Goal: Task Accomplishment & Management: Complete application form

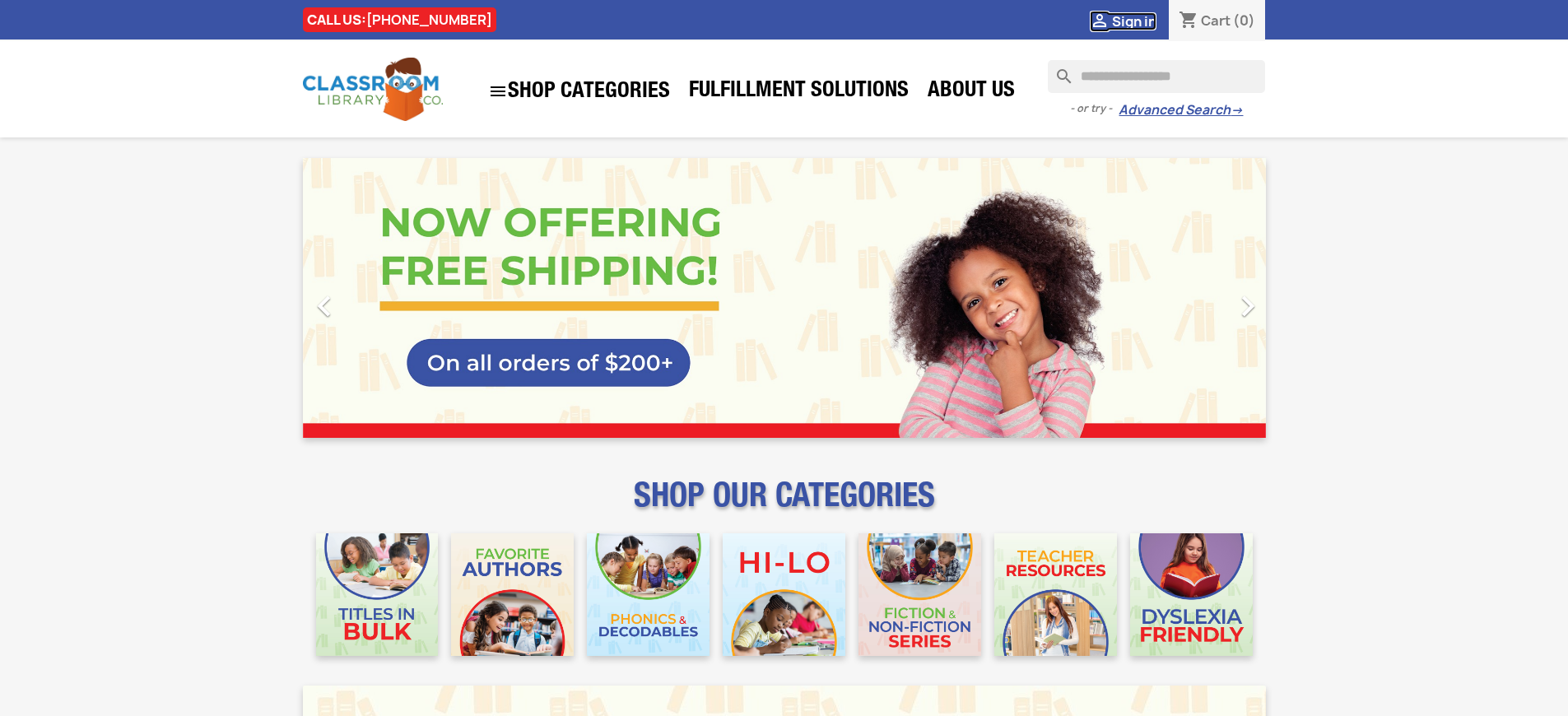
click at [1133, 21] on span "Sign in" at bounding box center [1133, 21] width 44 height 18
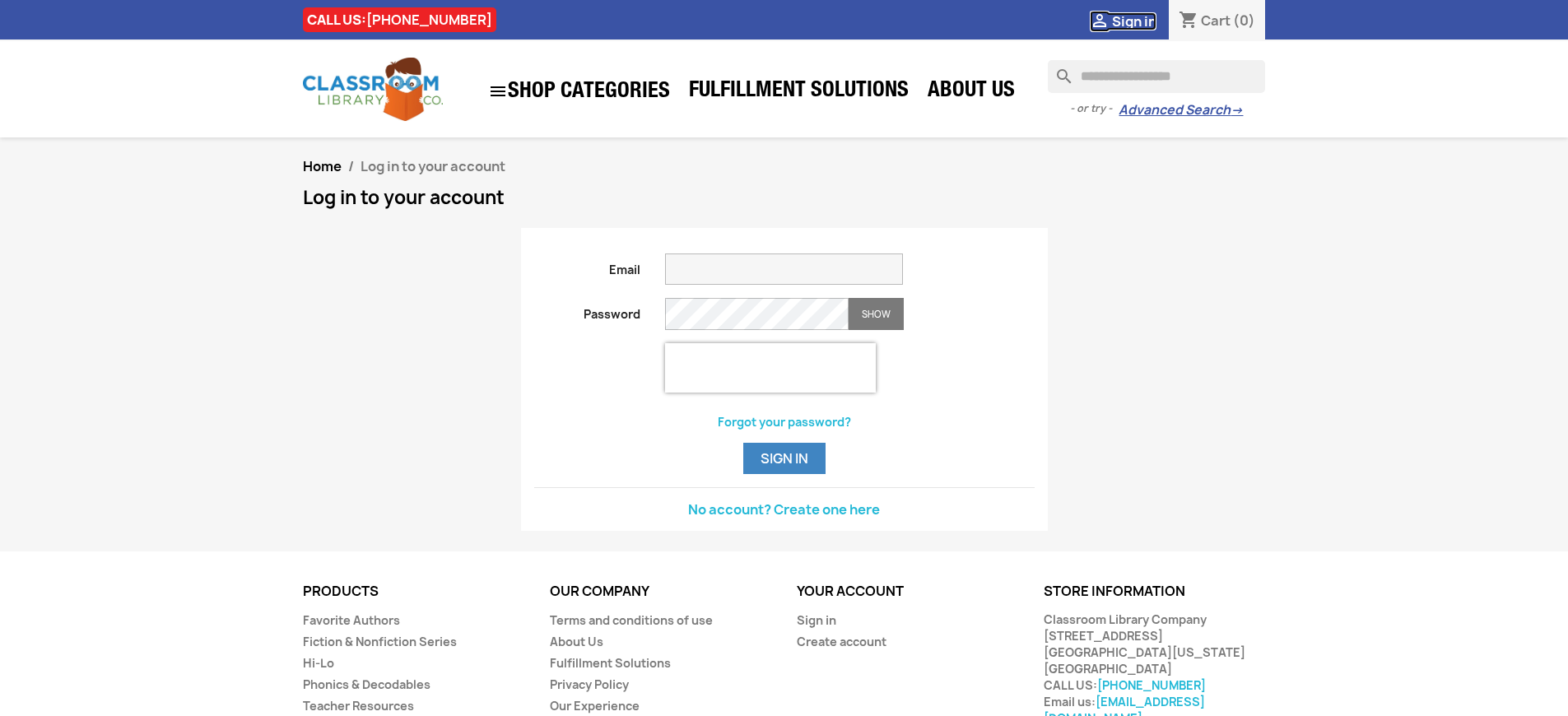
click at [1133, 21] on span "Sign in" at bounding box center [1133, 21] width 44 height 18
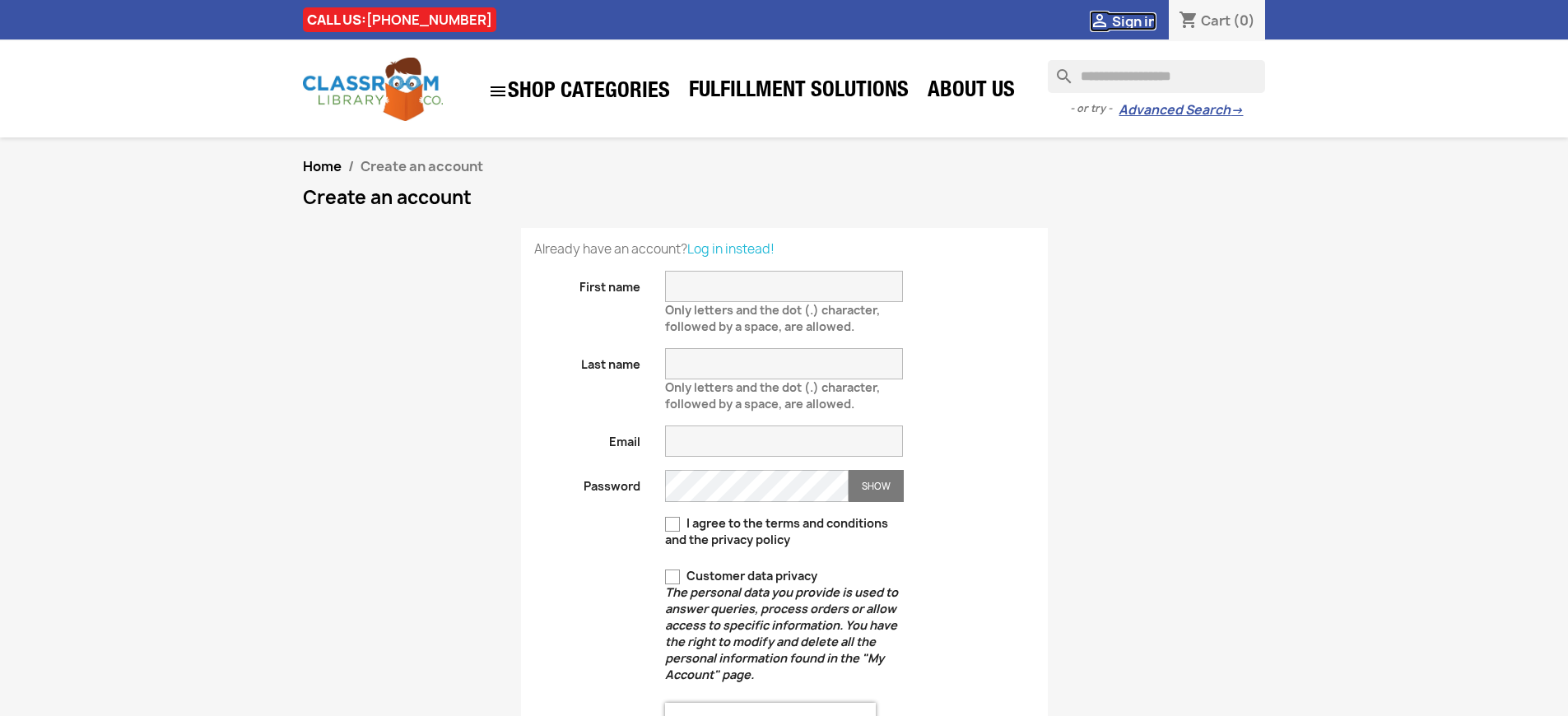
click at [1133, 21] on span "Sign in" at bounding box center [1133, 21] width 44 height 18
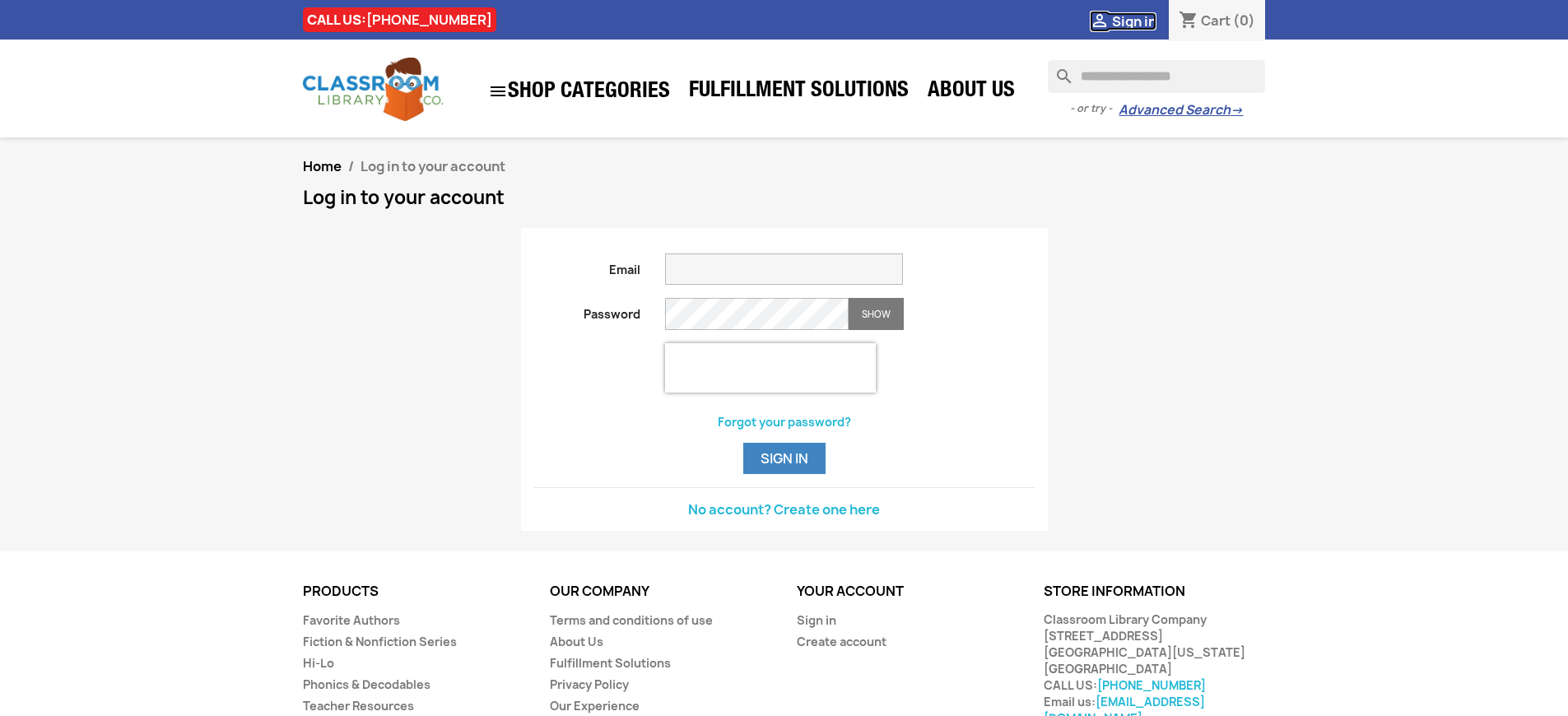
click at [1133, 21] on span "Sign in" at bounding box center [1133, 21] width 44 height 18
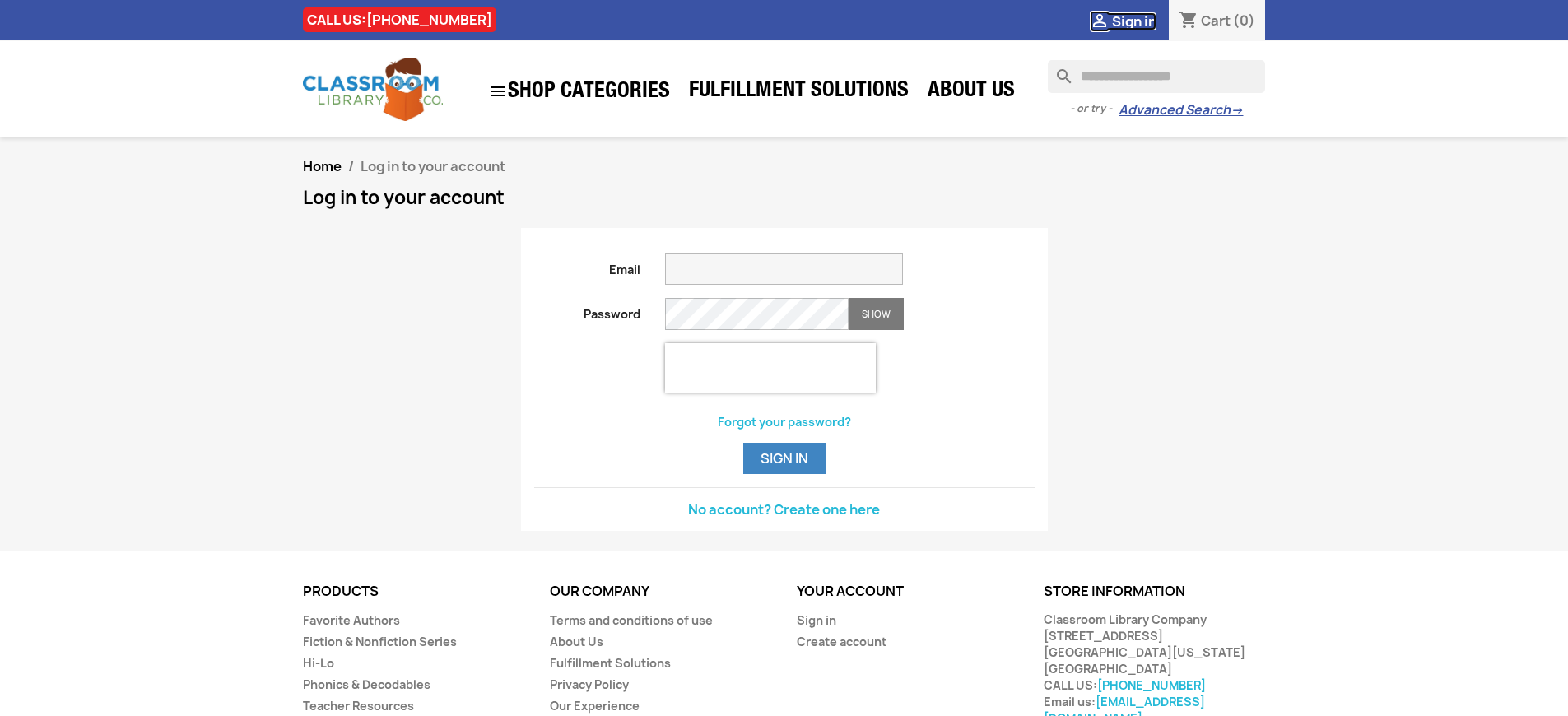
click at [1133, 21] on span "Sign in" at bounding box center [1133, 21] width 44 height 18
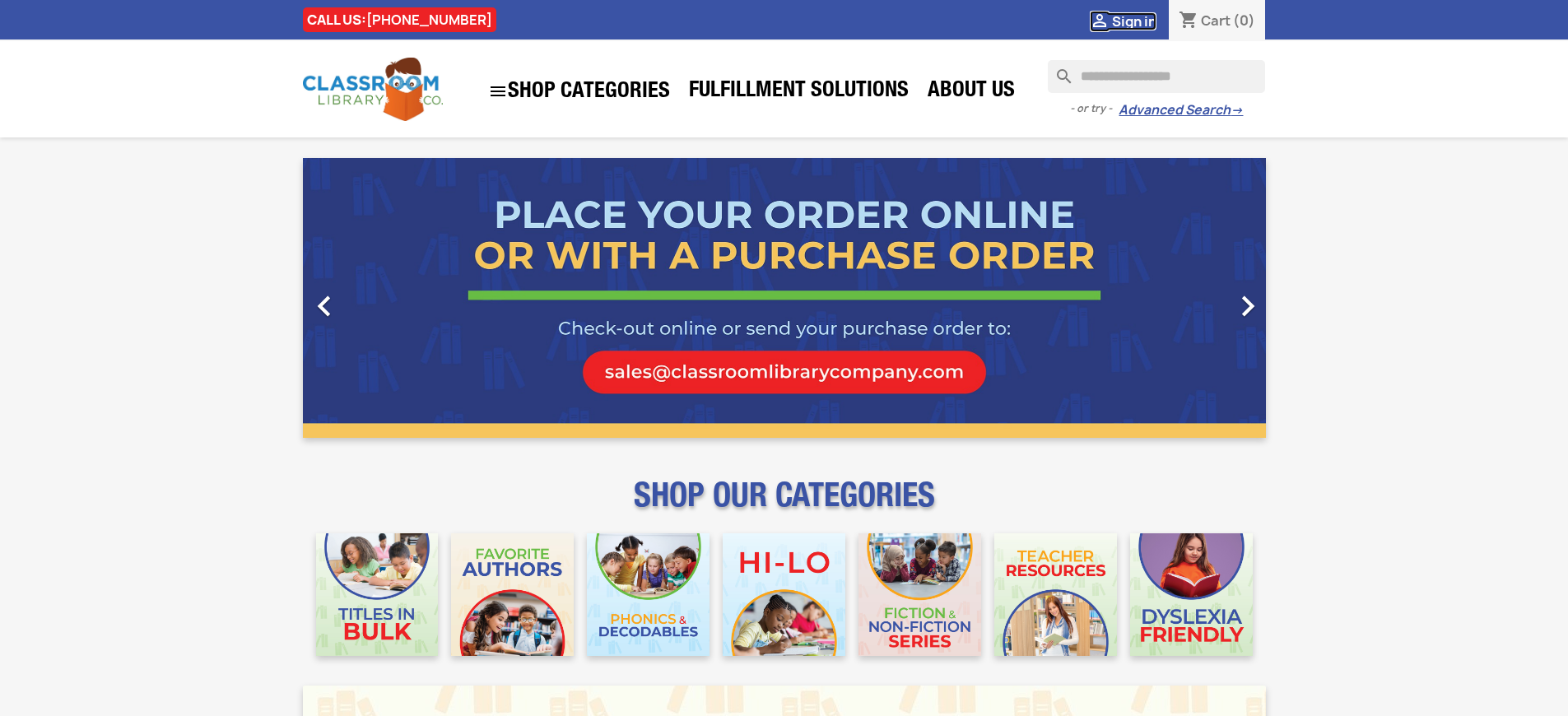
click at [1133, 21] on span "Sign in" at bounding box center [1133, 21] width 44 height 18
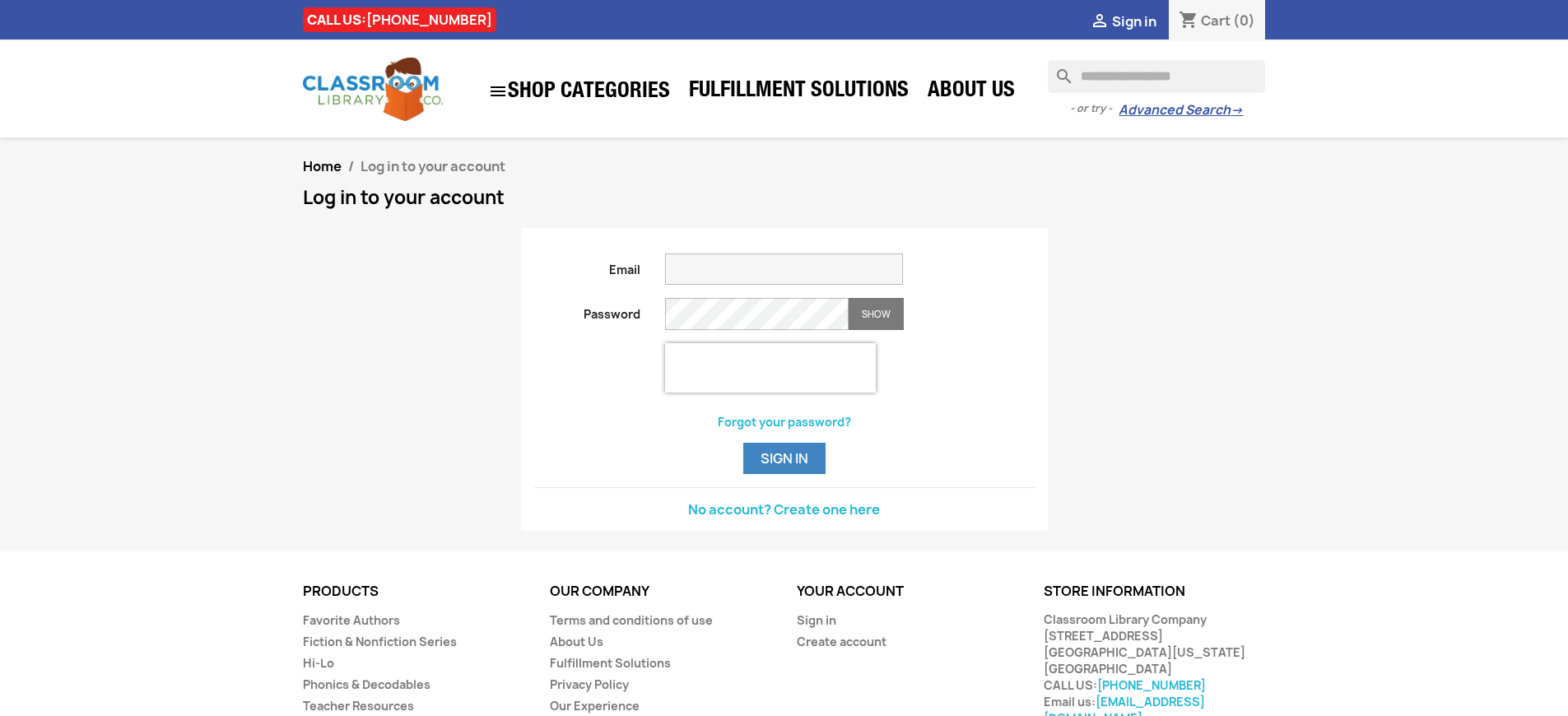
click at [1133, 21] on span "Sign in" at bounding box center [1133, 21] width 44 height 18
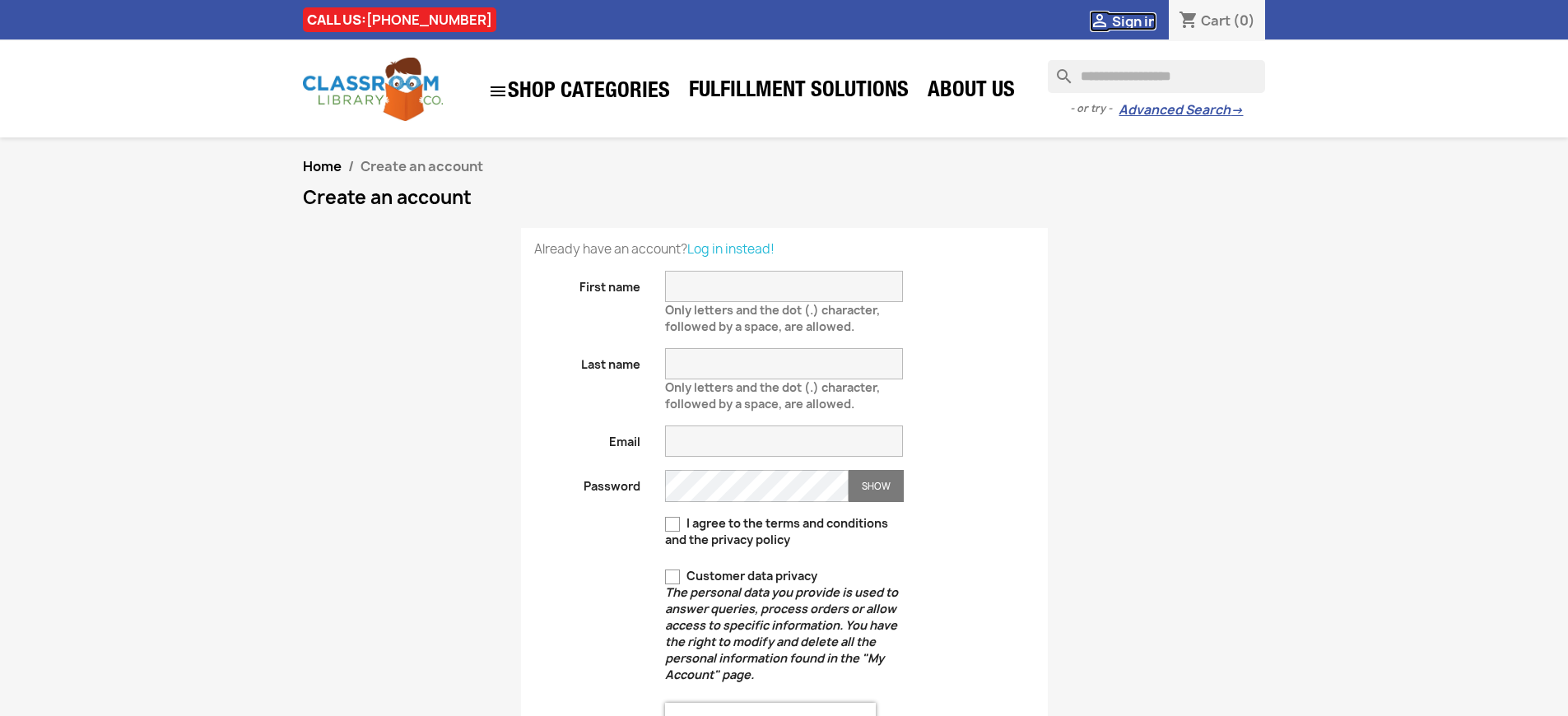
click at [1133, 21] on span "Sign in" at bounding box center [1133, 21] width 44 height 18
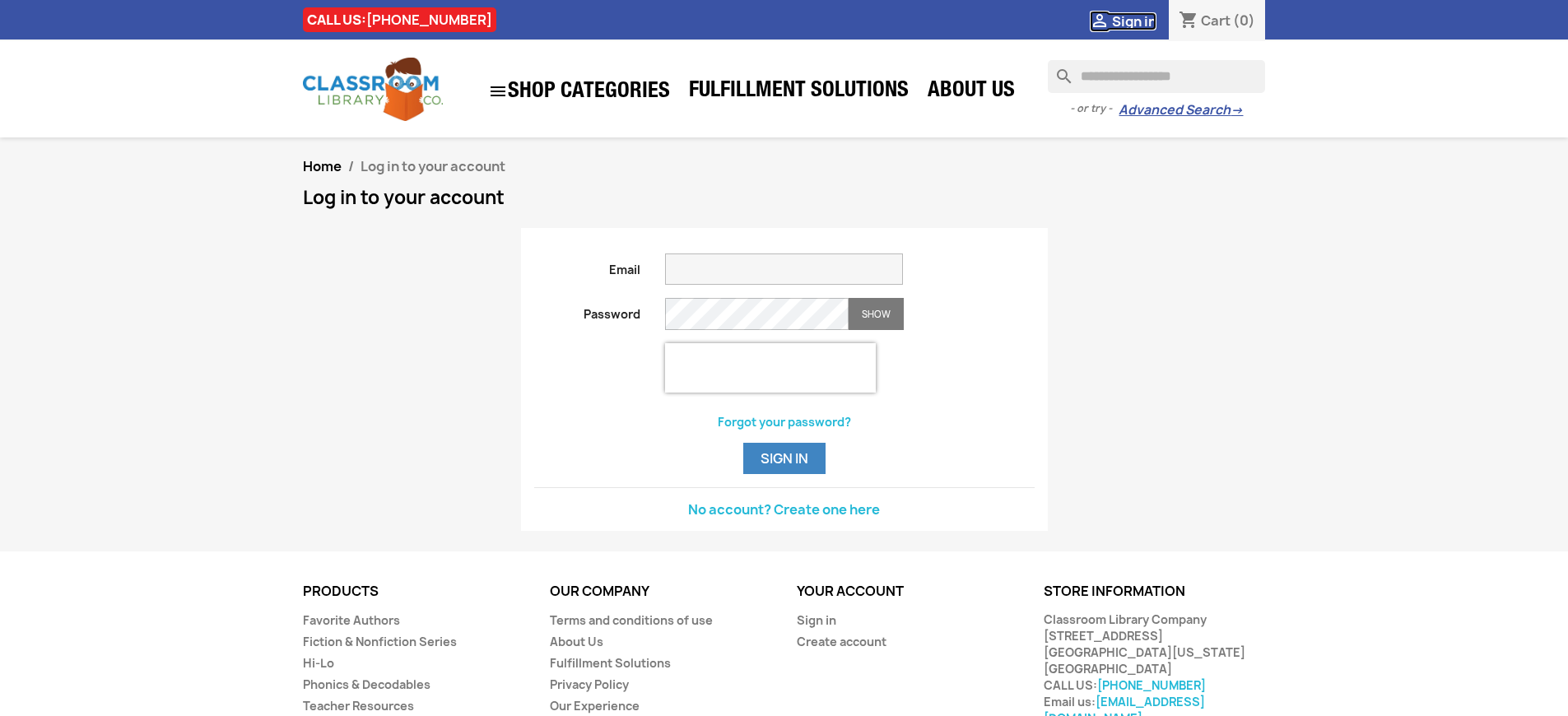
click at [1133, 21] on span "Sign in" at bounding box center [1133, 21] width 44 height 18
click at [783, 474] on button "Sign in" at bounding box center [784, 458] width 82 height 31
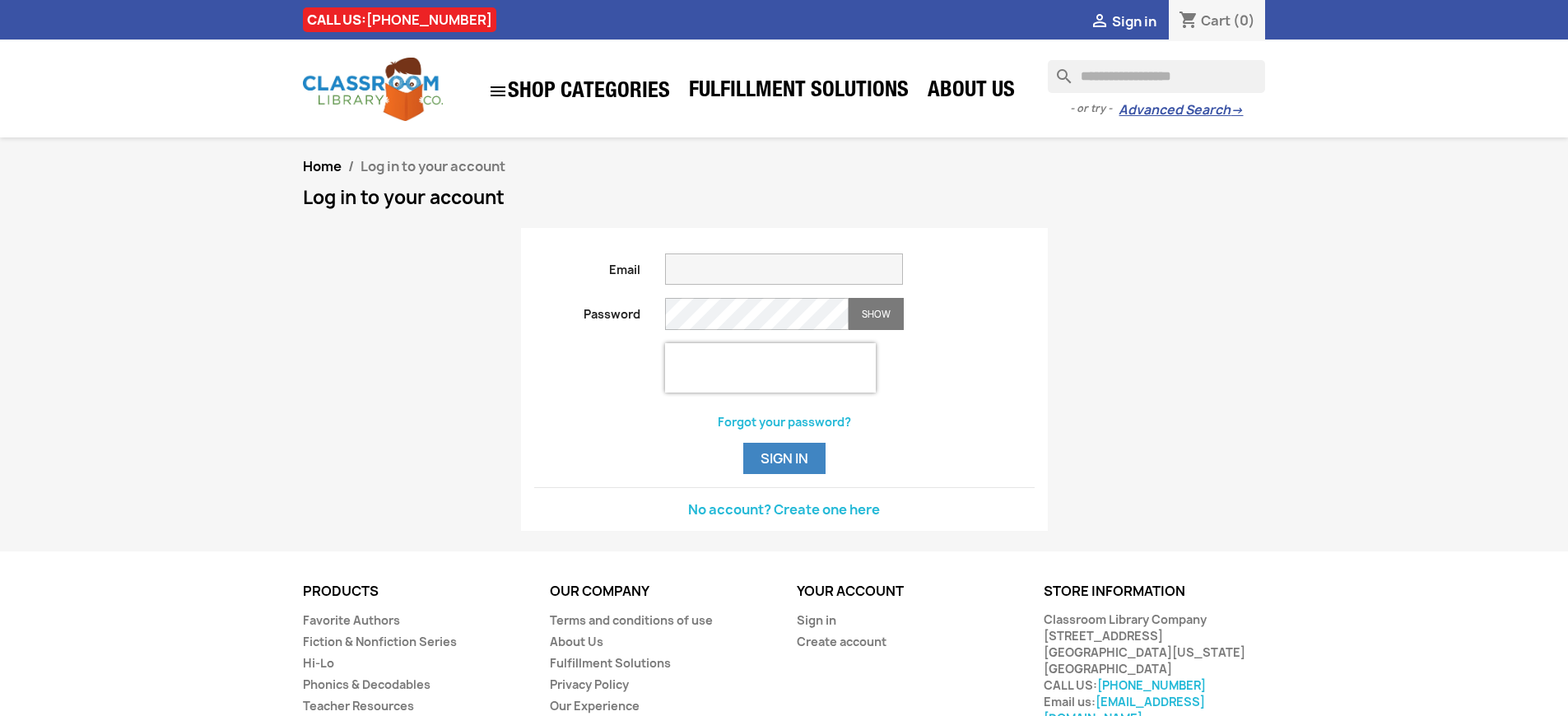
click at [783, 474] on button "Sign in" at bounding box center [784, 458] width 82 height 31
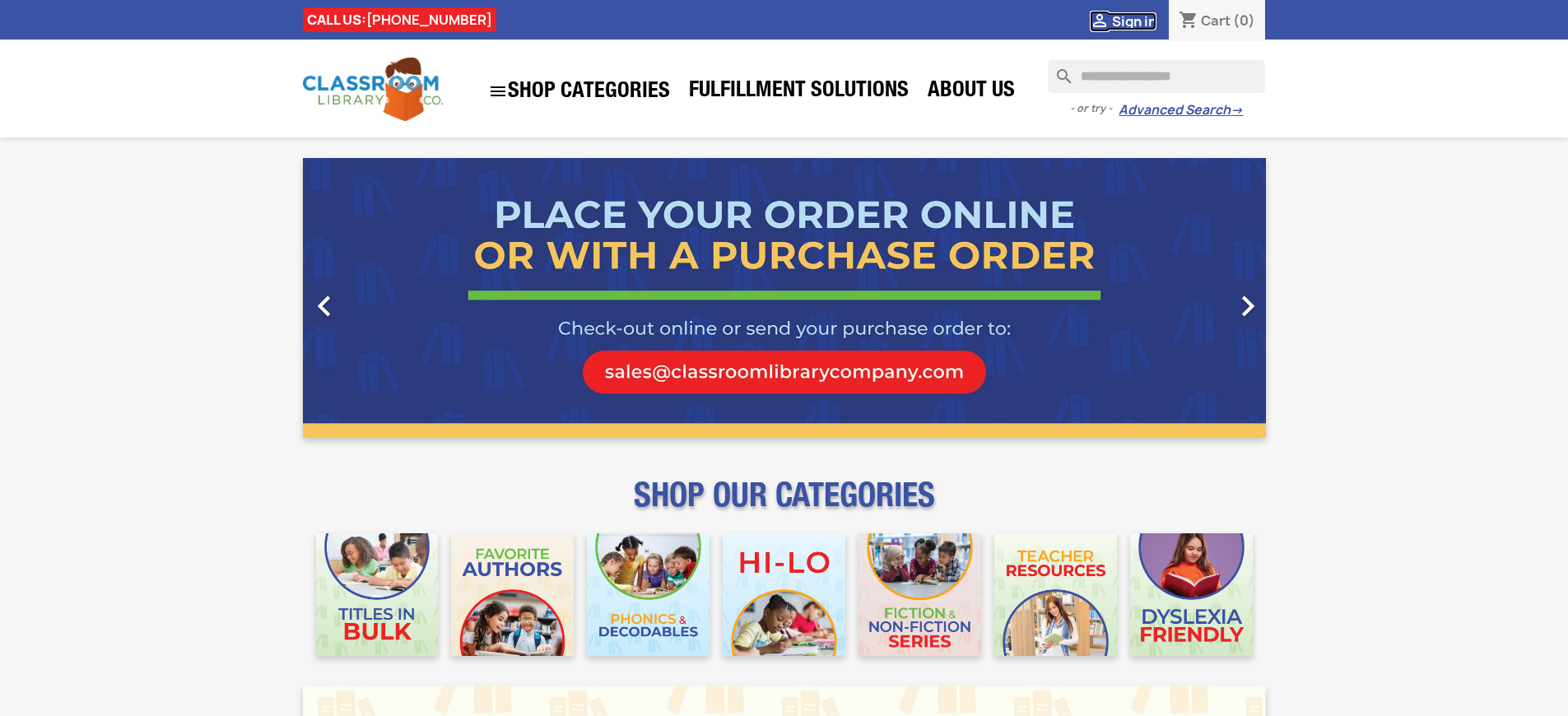
click at [1133, 21] on span "Sign in" at bounding box center [1133, 21] width 44 height 18
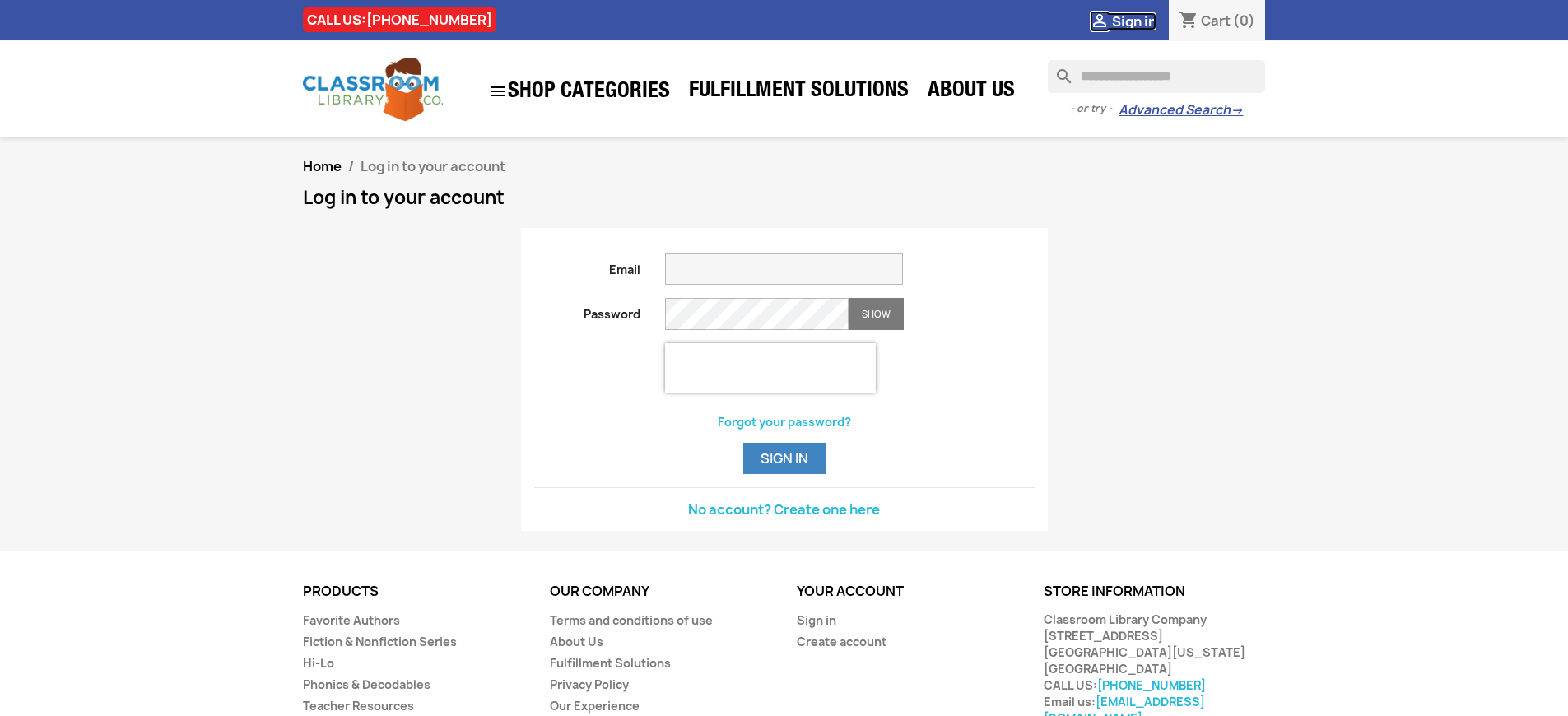
click at [1133, 21] on span "Sign in" at bounding box center [1133, 21] width 44 height 18
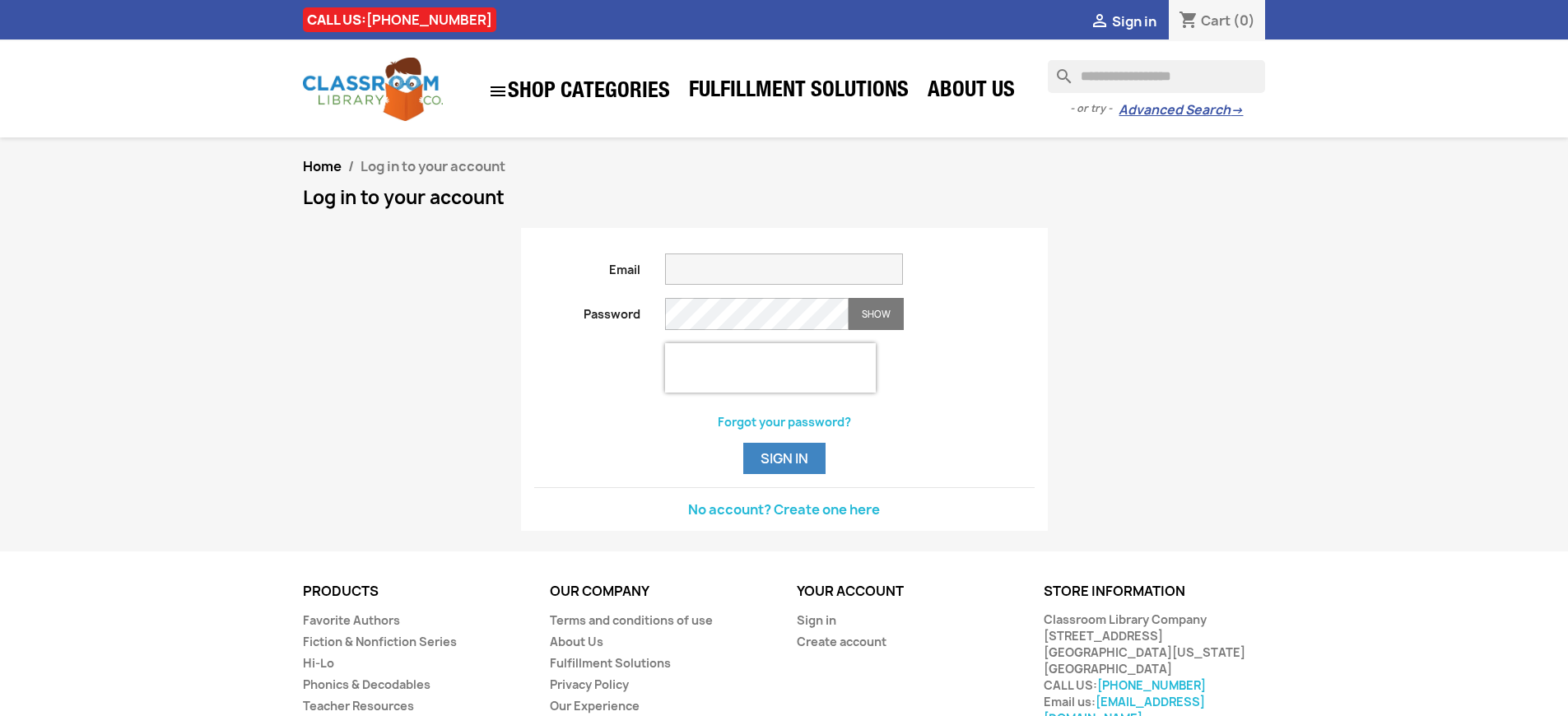
click at [1133, 21] on span "Sign in" at bounding box center [1133, 21] width 44 height 18
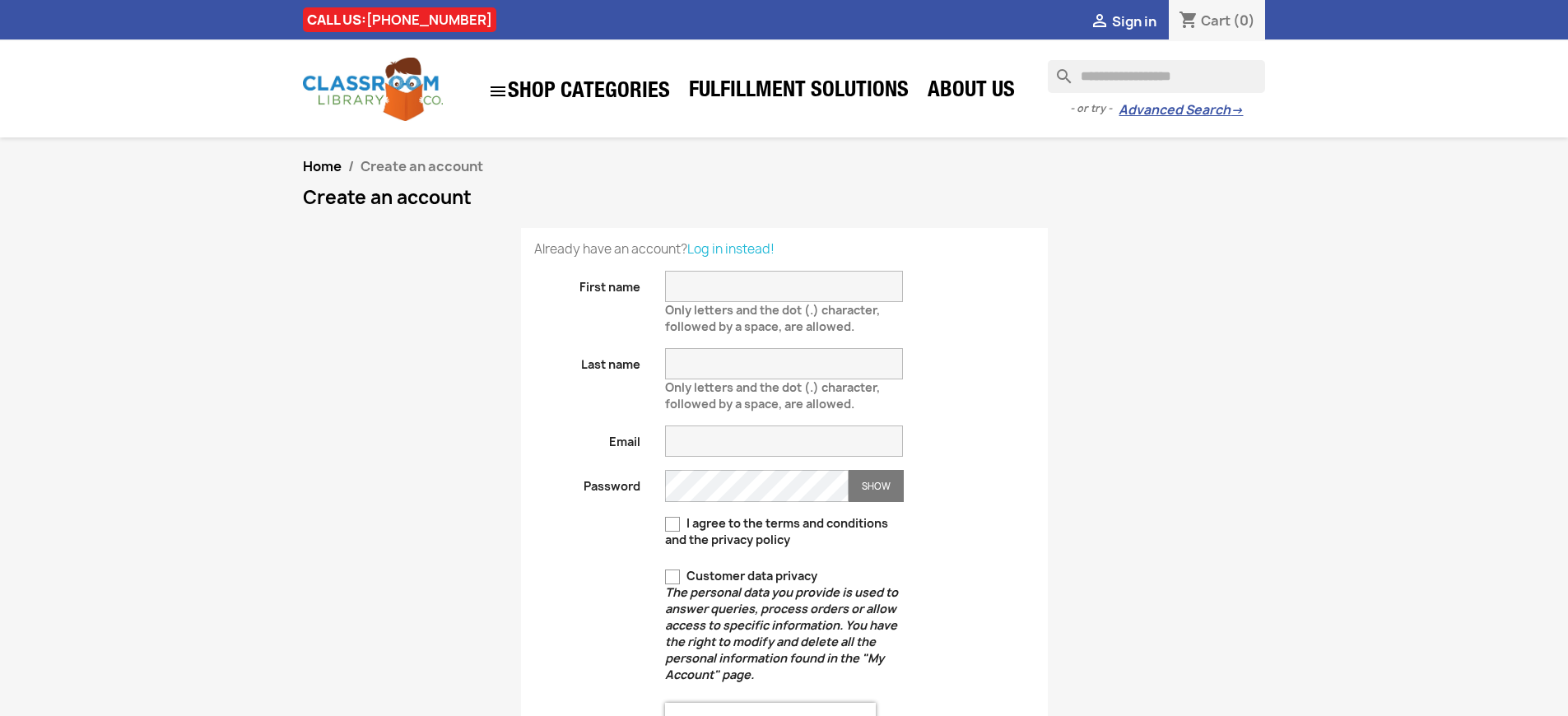
click at [1133, 21] on span "Sign in" at bounding box center [1133, 21] width 44 height 18
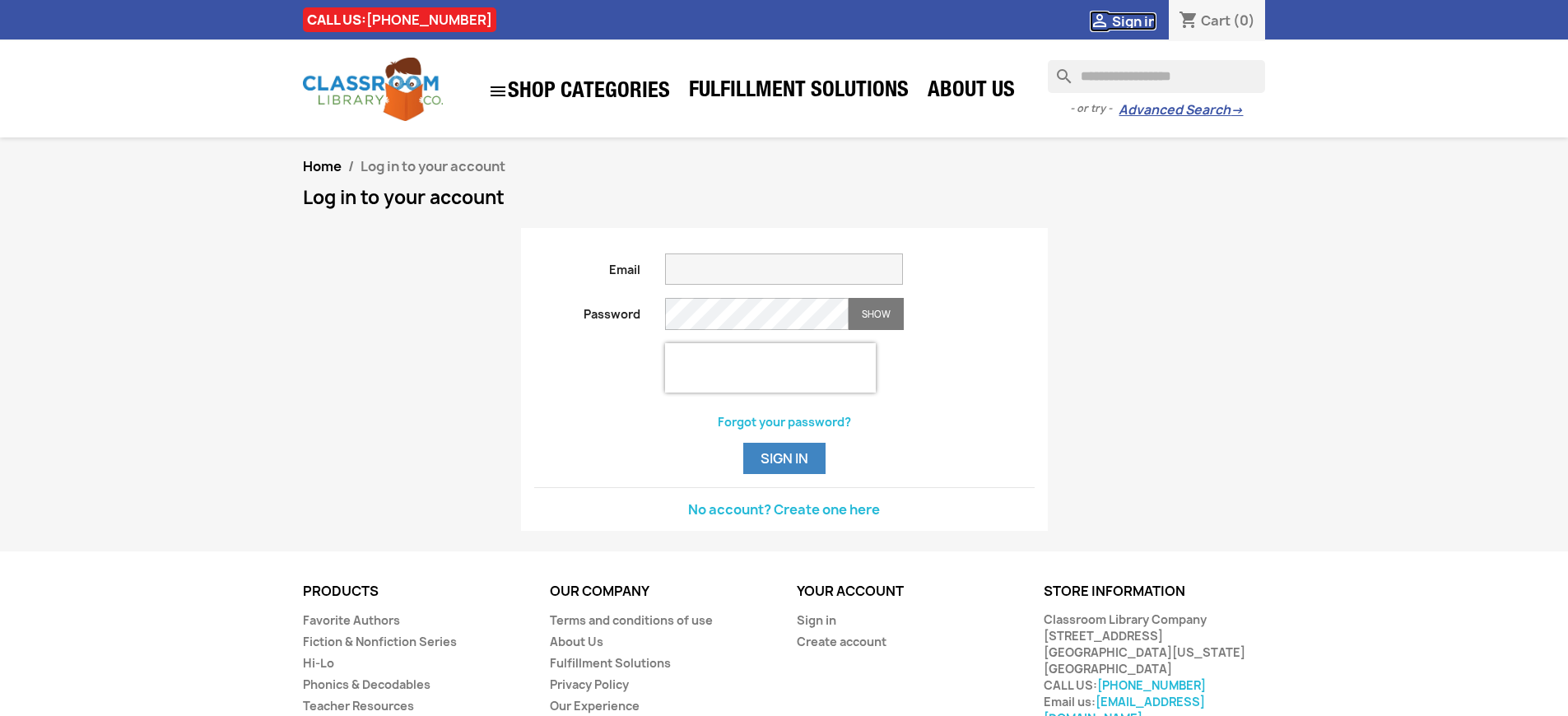
click at [1133, 21] on span "Sign in" at bounding box center [1133, 21] width 44 height 18
click at [816, 628] on link "Sign in" at bounding box center [816, 620] width 39 height 16
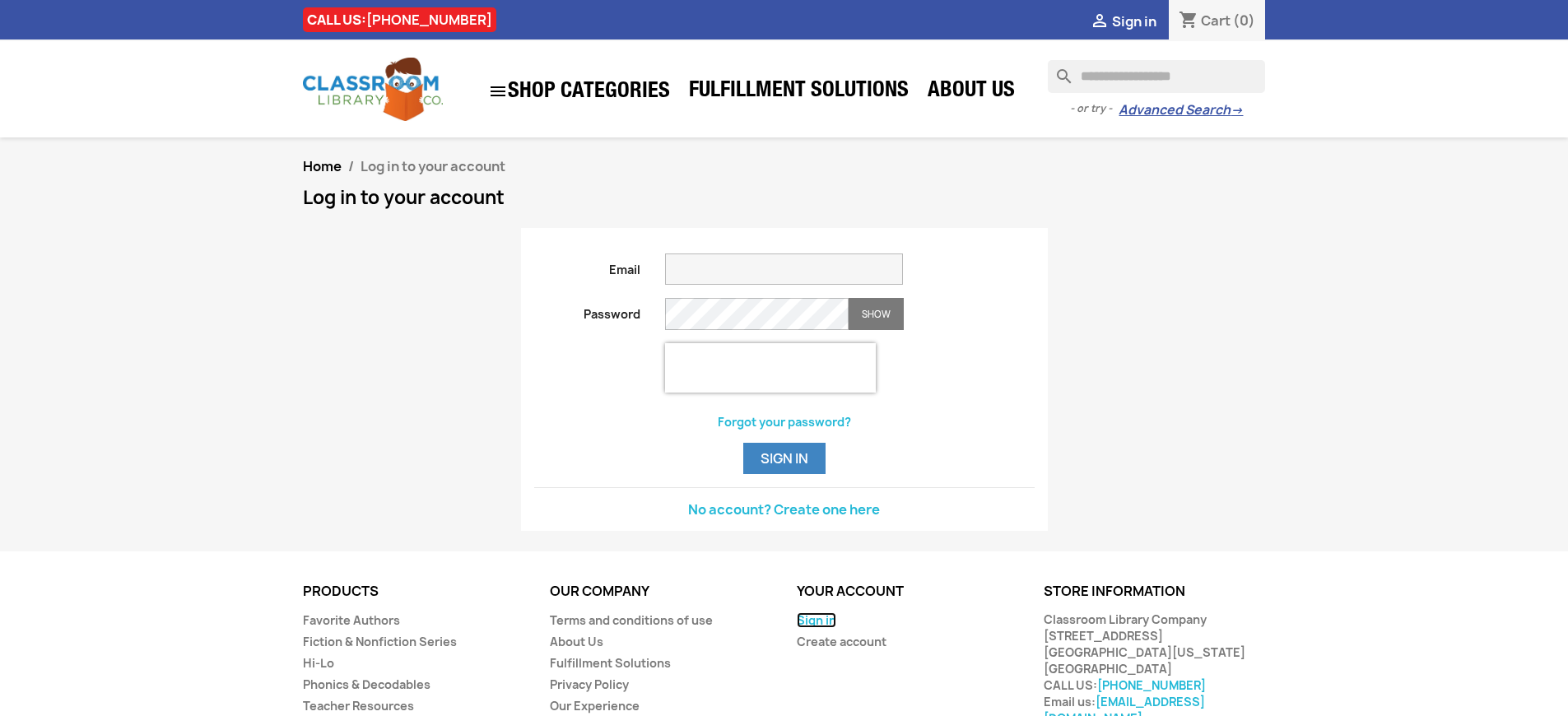
click at [816, 628] on link "Sign in" at bounding box center [816, 620] width 39 height 16
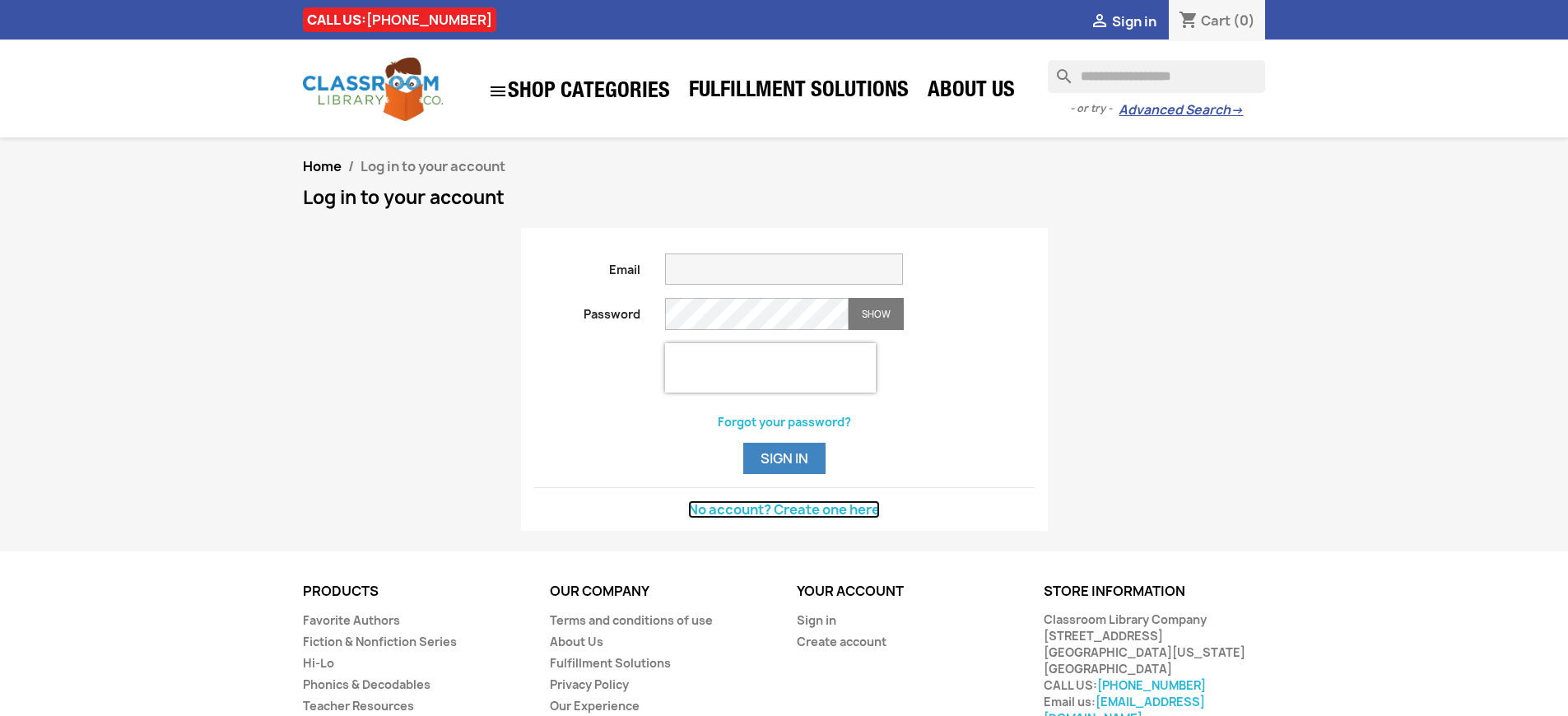
click at [783, 518] on link "No account? Create one here" at bounding box center [783, 509] width 192 height 18
